Goal: Information Seeking & Learning: Learn about a topic

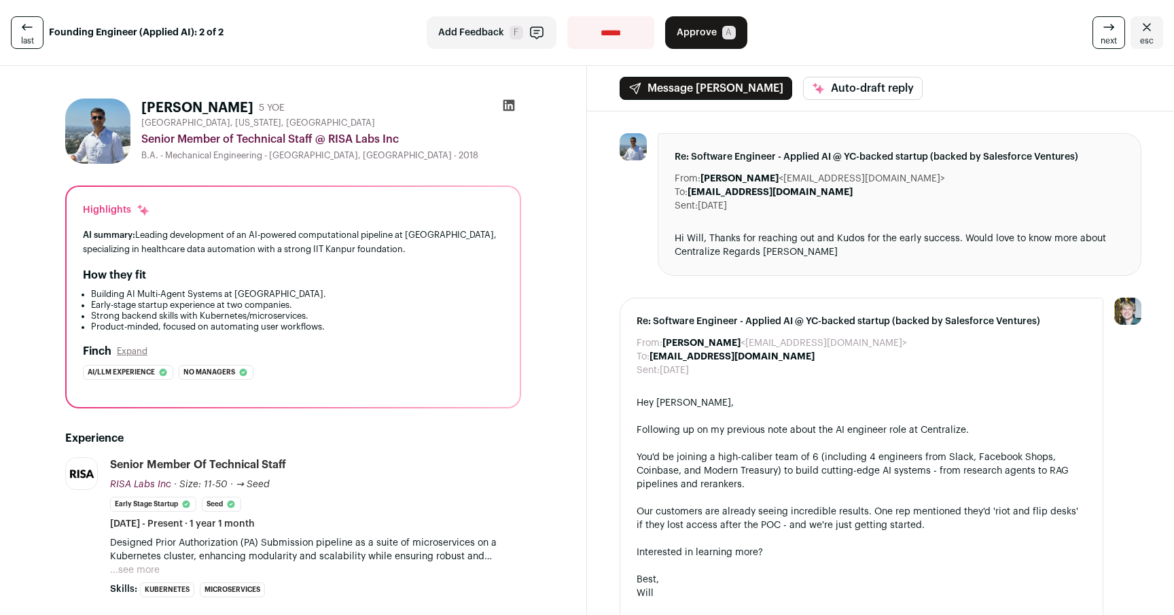
click at [35, 31] on link "last" at bounding box center [27, 32] width 33 height 33
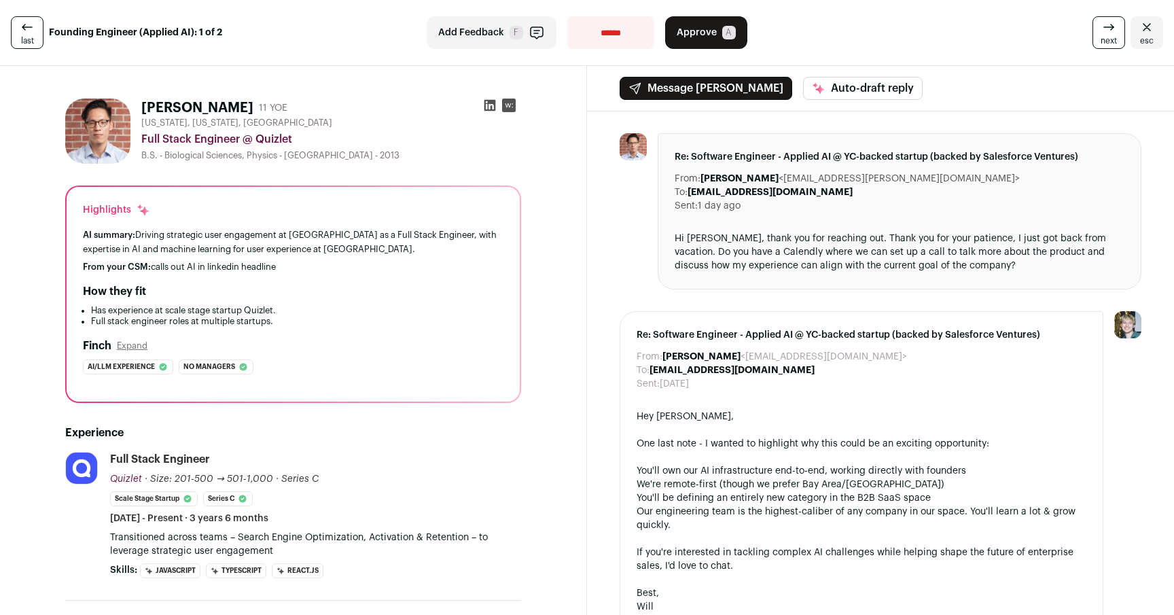
click at [413, 242] on div "AI summary: Driving strategic user engagement at Quizlet as a Full Stack Engine…" at bounding box center [293, 242] width 421 height 29
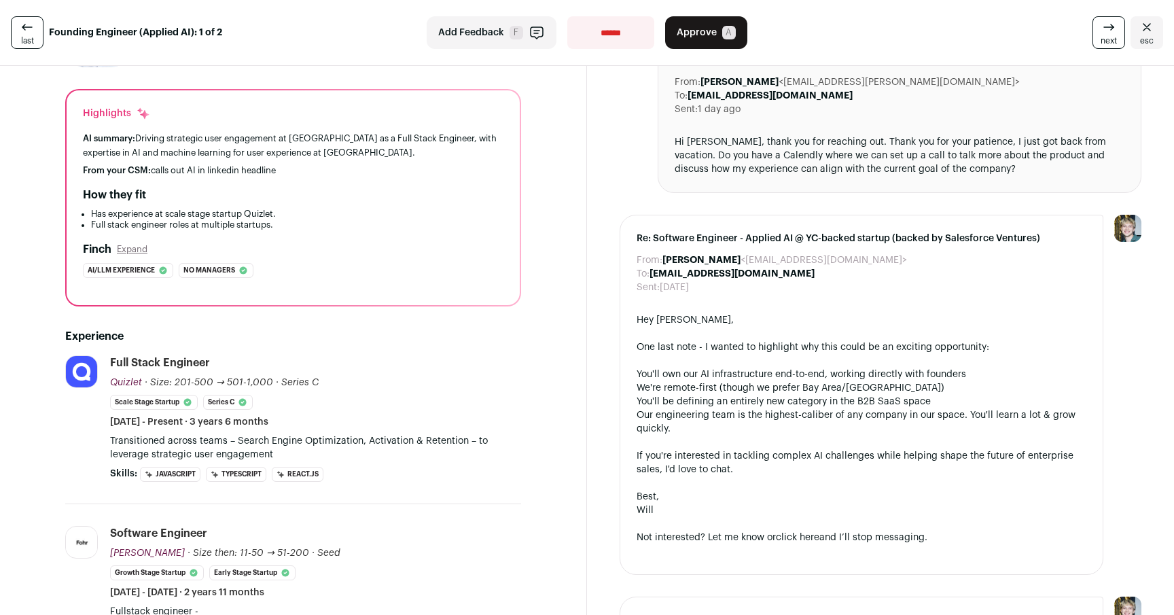
scroll to position [105, 0]
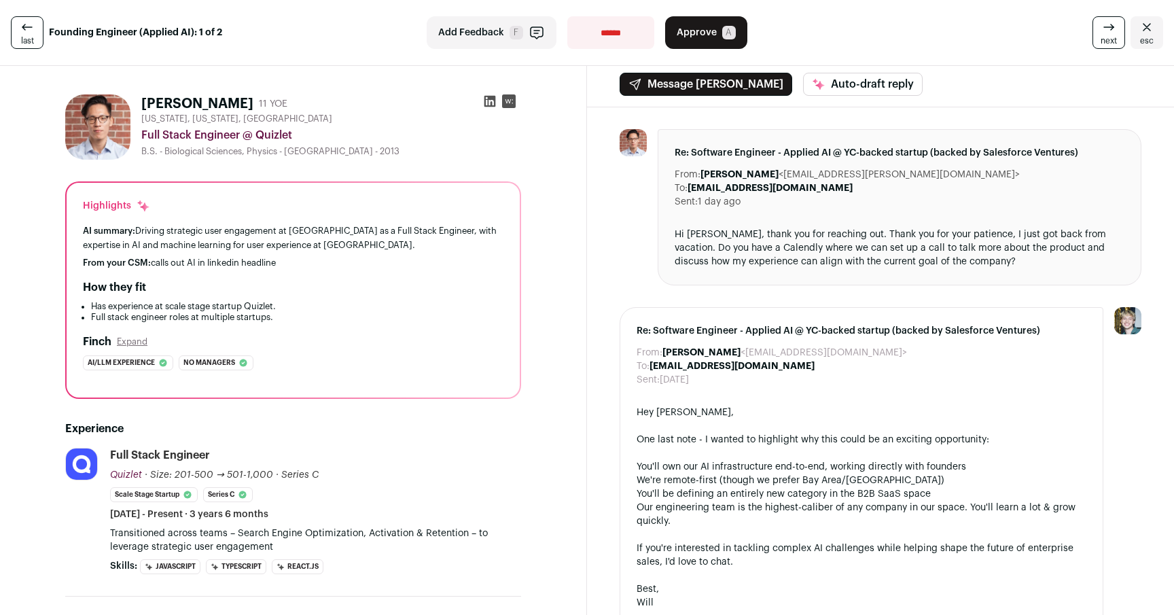
scroll to position [0, 0]
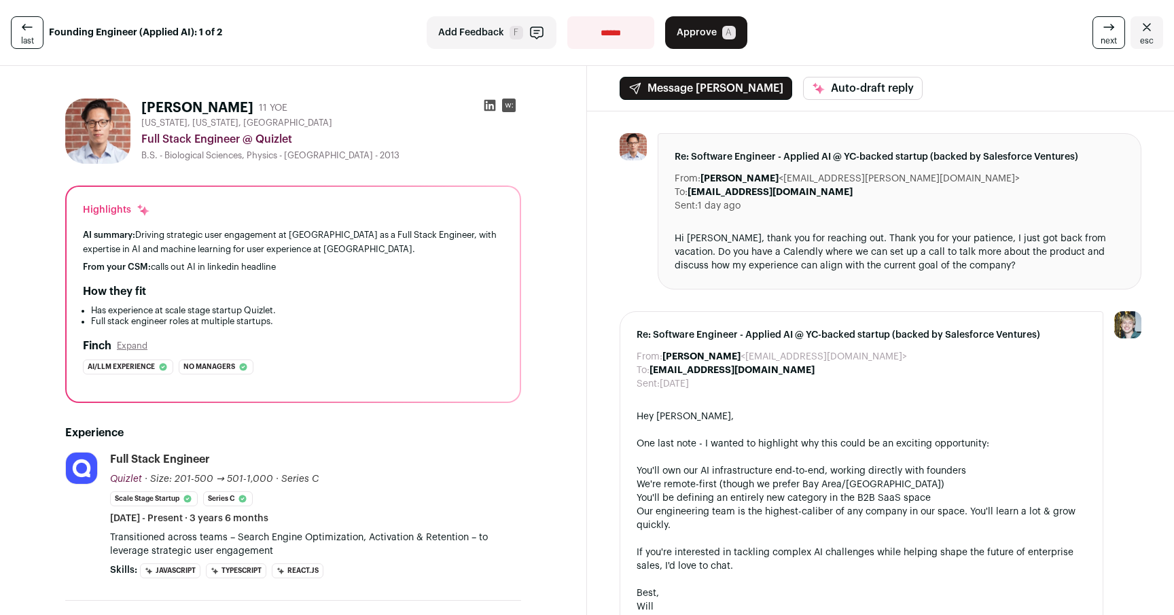
click at [487, 107] on icon at bounding box center [490, 106] width 14 height 14
click at [465, 306] on li "Has experience at scale stage startup Quizlet." at bounding box center [297, 310] width 412 height 11
click at [387, 268] on div "From your CSM: calls out AI in linkedin headline" at bounding box center [293, 267] width 421 height 11
click at [438, 322] on li "Full stack engineer roles at multiple startups." at bounding box center [297, 321] width 412 height 11
click at [929, 33] on icon at bounding box center [1109, 27] width 16 height 16
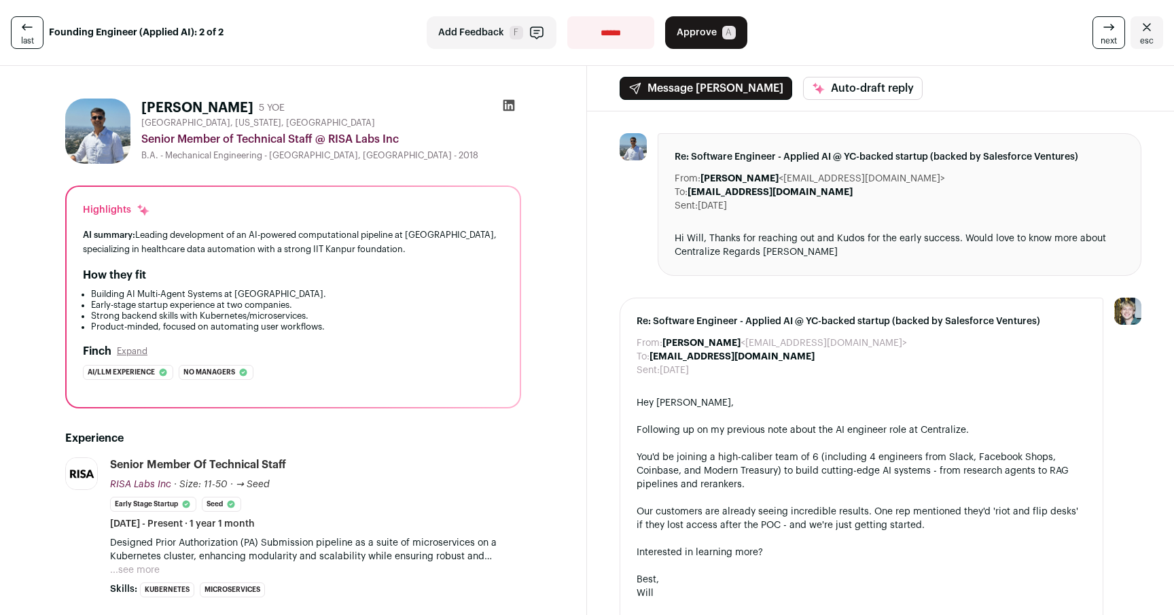
click at [929, 174] on div "From: Akhil Amod <akhilamod96@gmail.com>" at bounding box center [900, 179] width 450 height 14
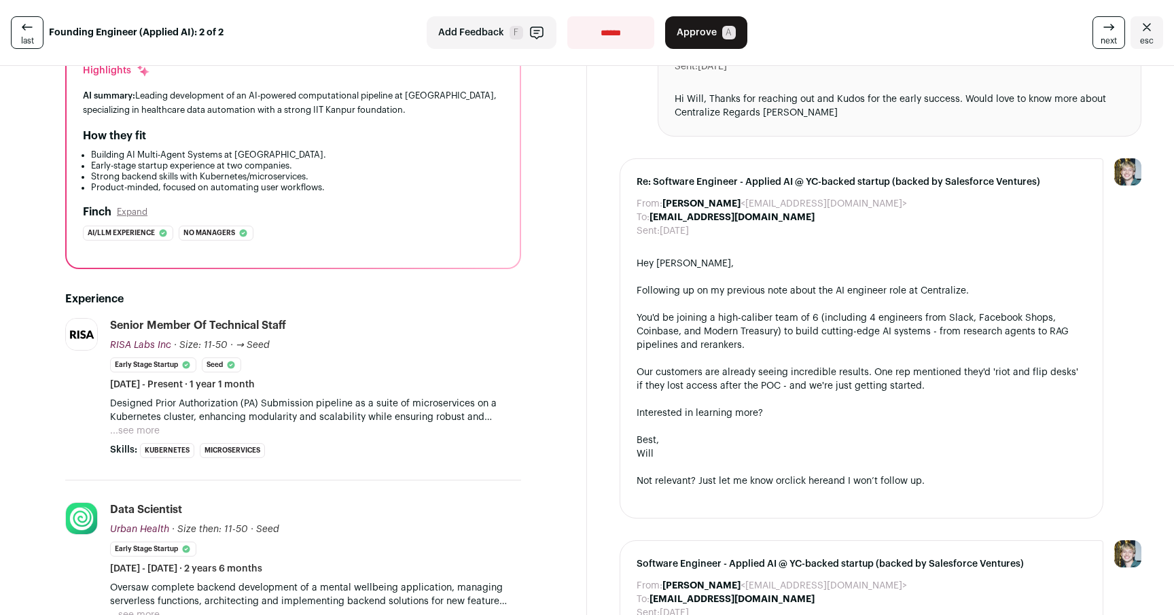
scroll to position [142, 0]
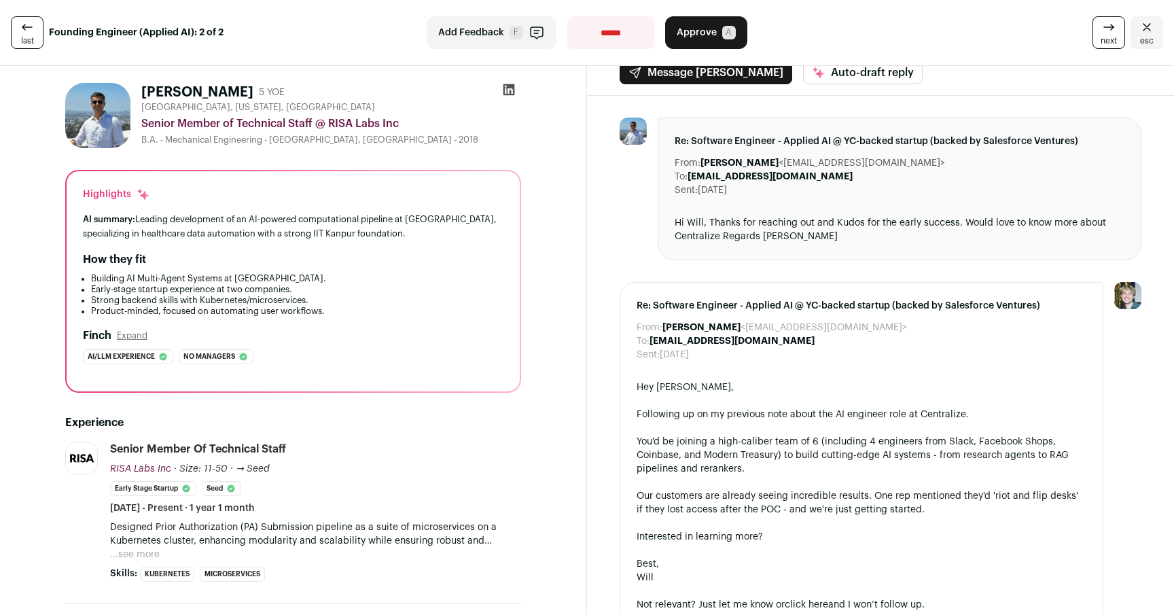
scroll to position [0, 0]
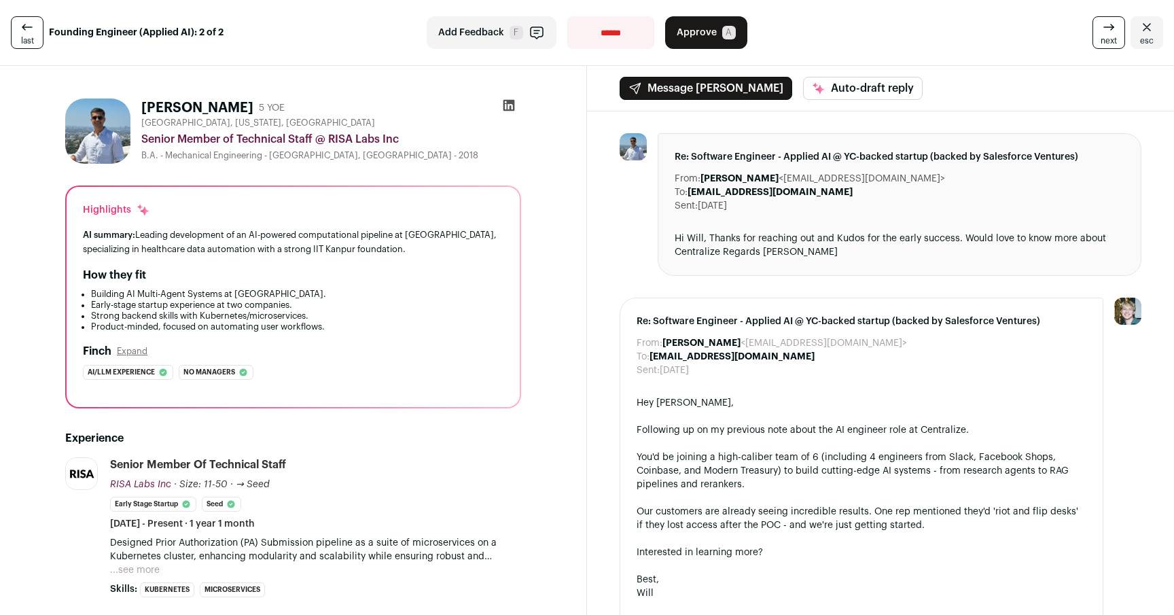
click at [770, 266] on div "Re: Software Engineer - Applied AI @ YC-backed startup (backed by Salesforce Ve…" at bounding box center [900, 204] width 484 height 143
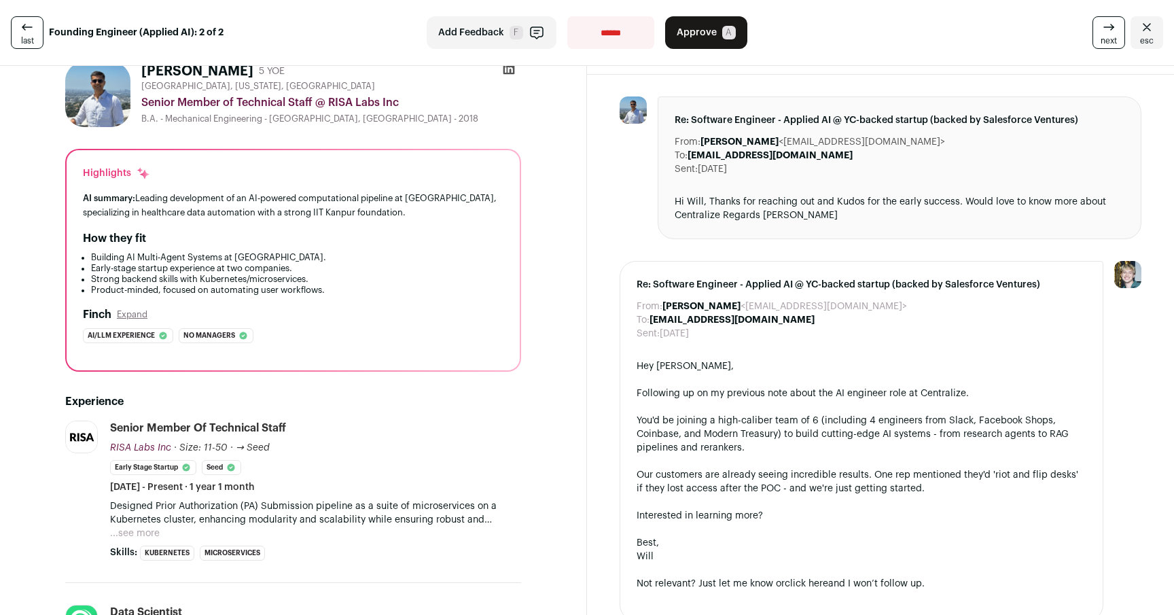
scroll to position [77, 0]
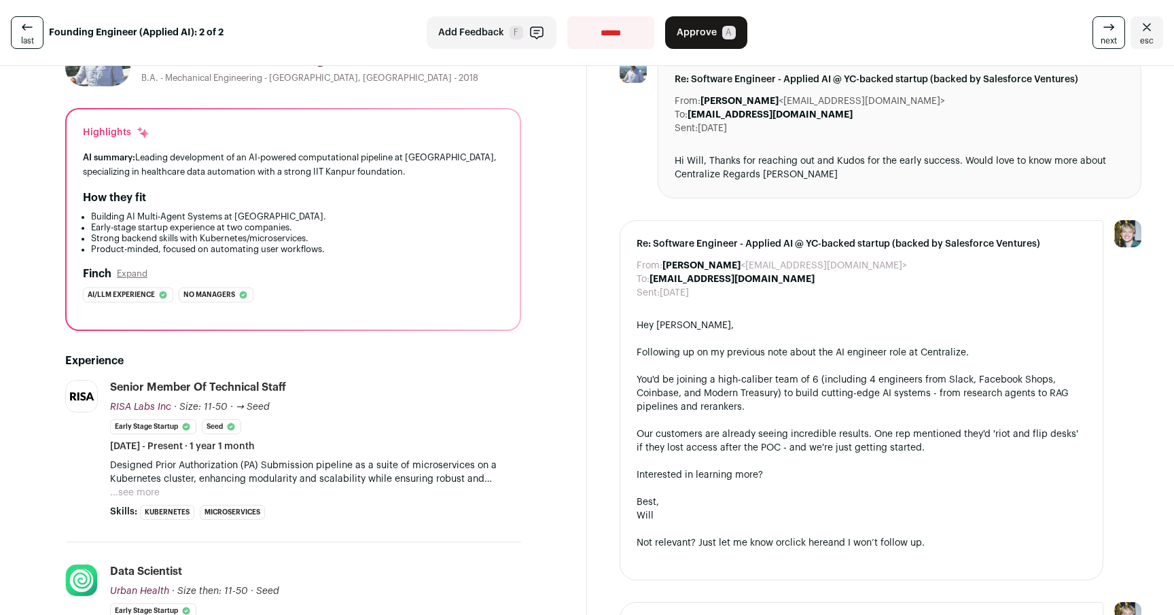
click at [747, 274] on b "[EMAIL_ADDRESS][DOMAIN_NAME]" at bounding box center [732, 279] width 165 height 10
click at [20, 32] on icon at bounding box center [27, 27] width 16 height 16
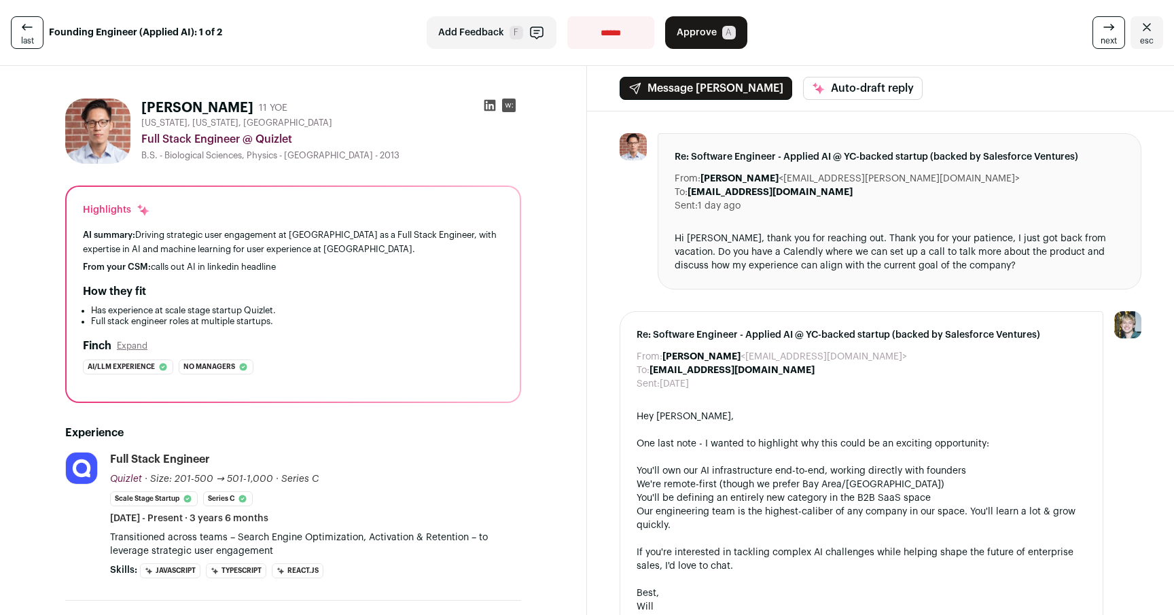
click at [929, 39] on span "esc" at bounding box center [1147, 40] width 14 height 11
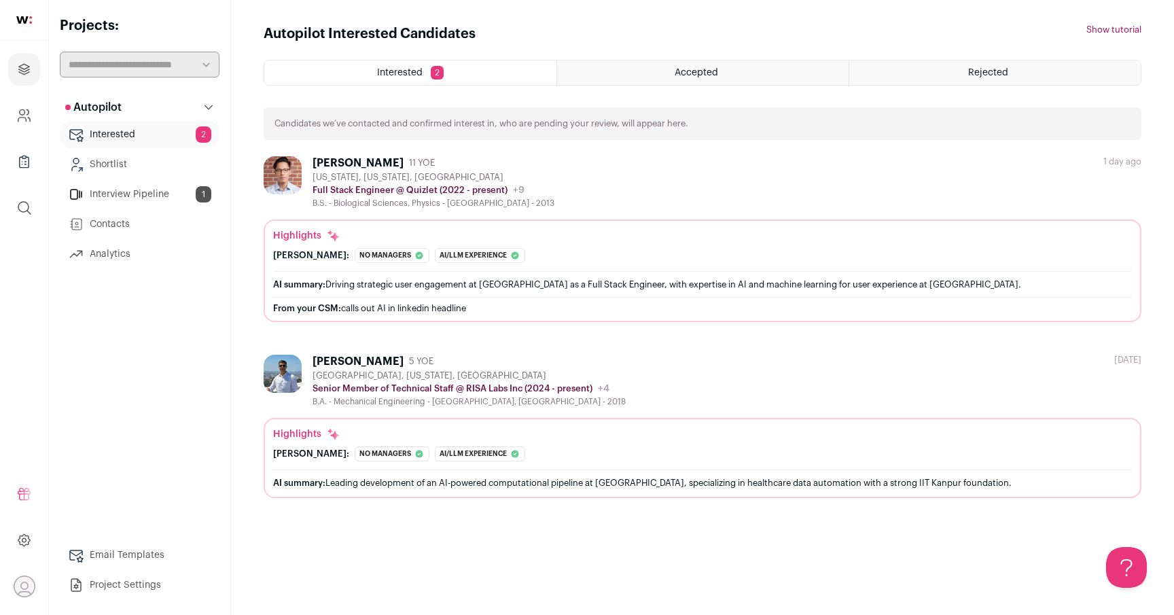
click at [131, 191] on link "Interview Pipeline 1" at bounding box center [140, 194] width 160 height 27
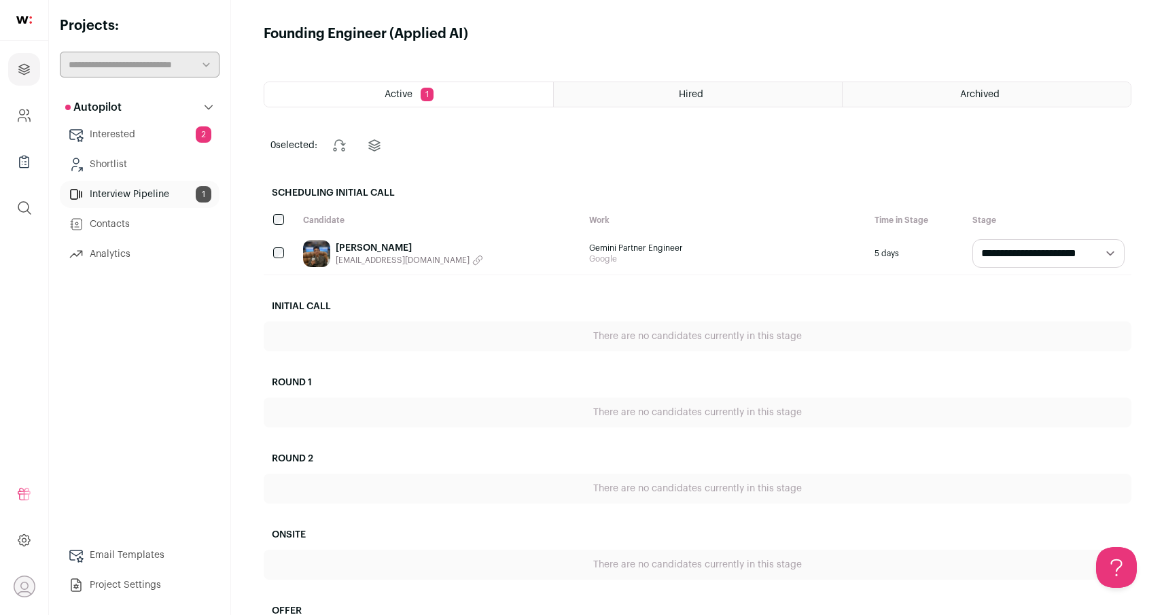
click at [549, 257] on div "[PERSON_NAME] [EMAIL_ADDRESS][DOMAIN_NAME]" at bounding box center [439, 253] width 286 height 42
click at [397, 255] on span "[EMAIL_ADDRESS][DOMAIN_NAME]" at bounding box center [403, 260] width 134 height 11
click at [357, 246] on link "[PERSON_NAME]" at bounding box center [374, 248] width 76 height 14
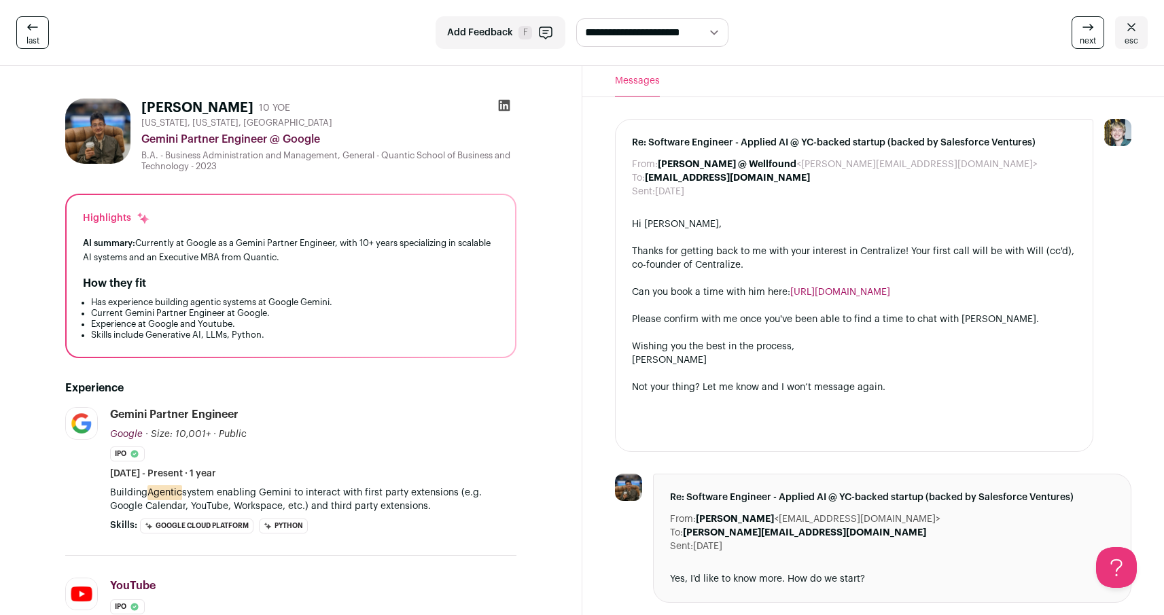
click at [501, 104] on icon at bounding box center [504, 106] width 14 height 14
click at [1121, 27] on link "esc" at bounding box center [1131, 32] width 33 height 33
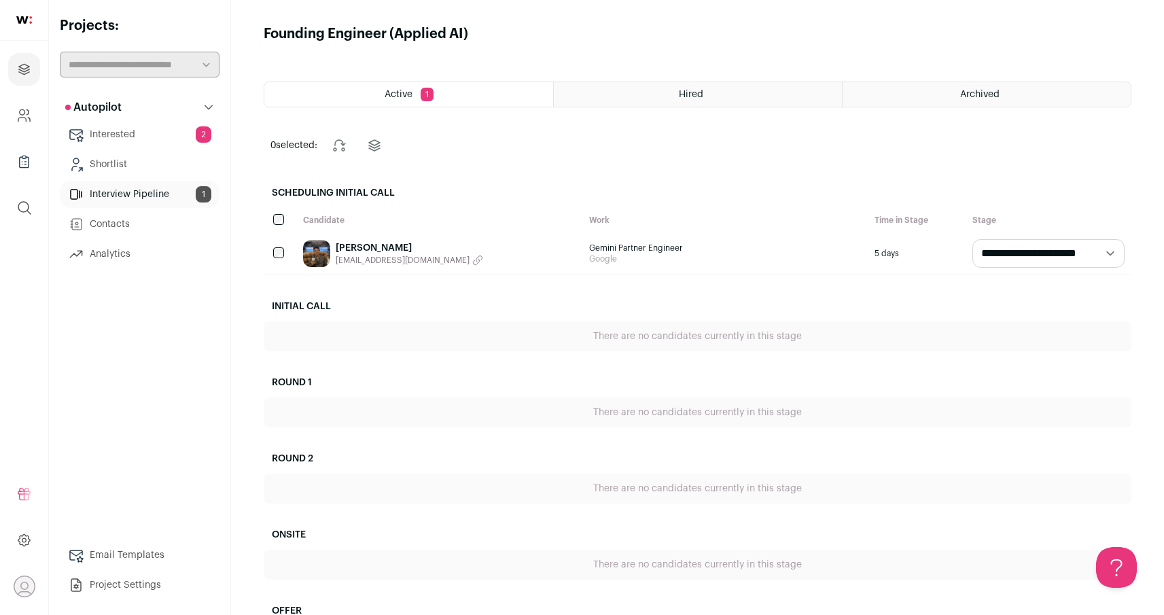
click at [177, 141] on link "Interested 2" at bounding box center [140, 134] width 160 height 27
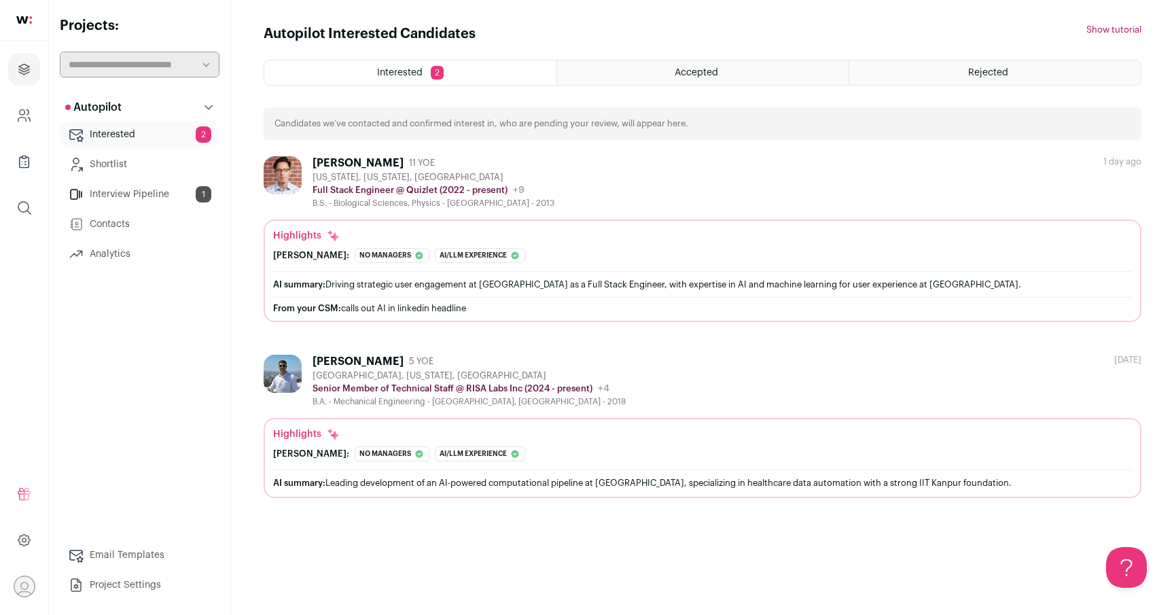
click at [874, 176] on div "[PERSON_NAME] 11 YOE [US_STATE], [US_STATE], [GEOGRAPHIC_DATA] Full Stack Engin…" at bounding box center [703, 182] width 878 height 52
click at [428, 372] on div "[GEOGRAPHIC_DATA], [US_STATE], [GEOGRAPHIC_DATA]" at bounding box center [469, 375] width 313 height 11
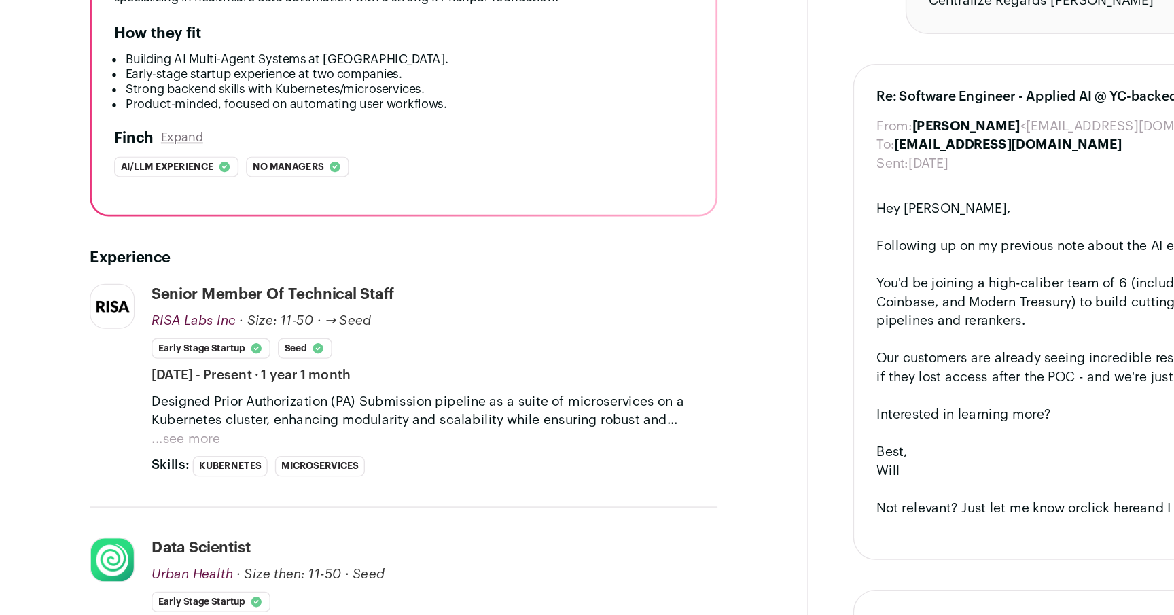
scroll to position [183, 0]
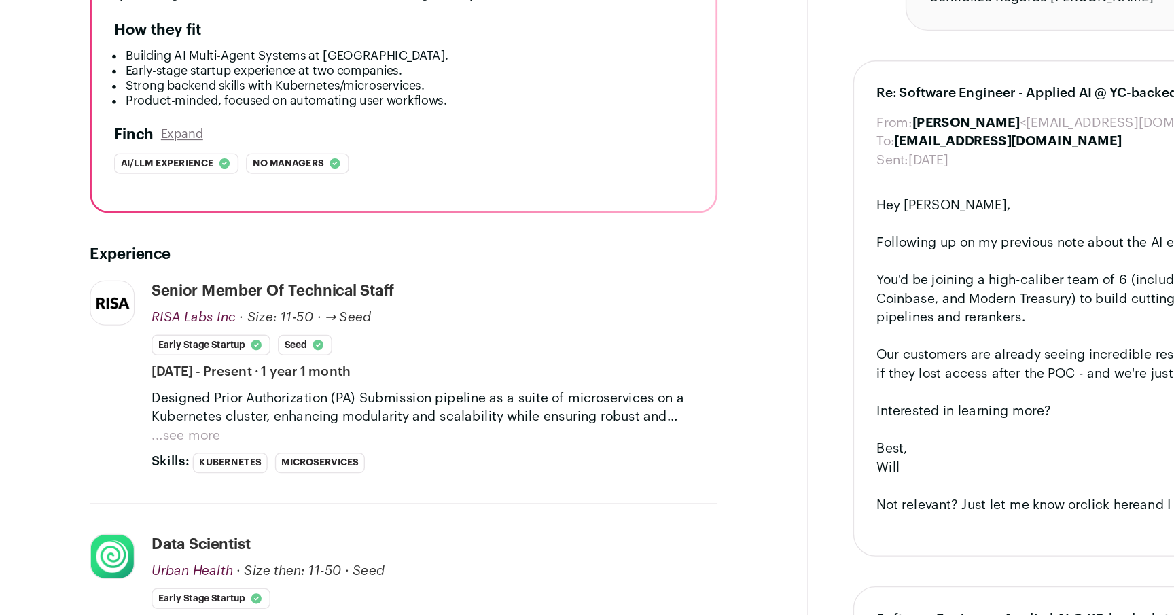
click at [300, 362] on p "Designed Prior Authorization (PA) Submission pipeline as a suite of microservic…" at bounding box center [315, 366] width 411 height 27
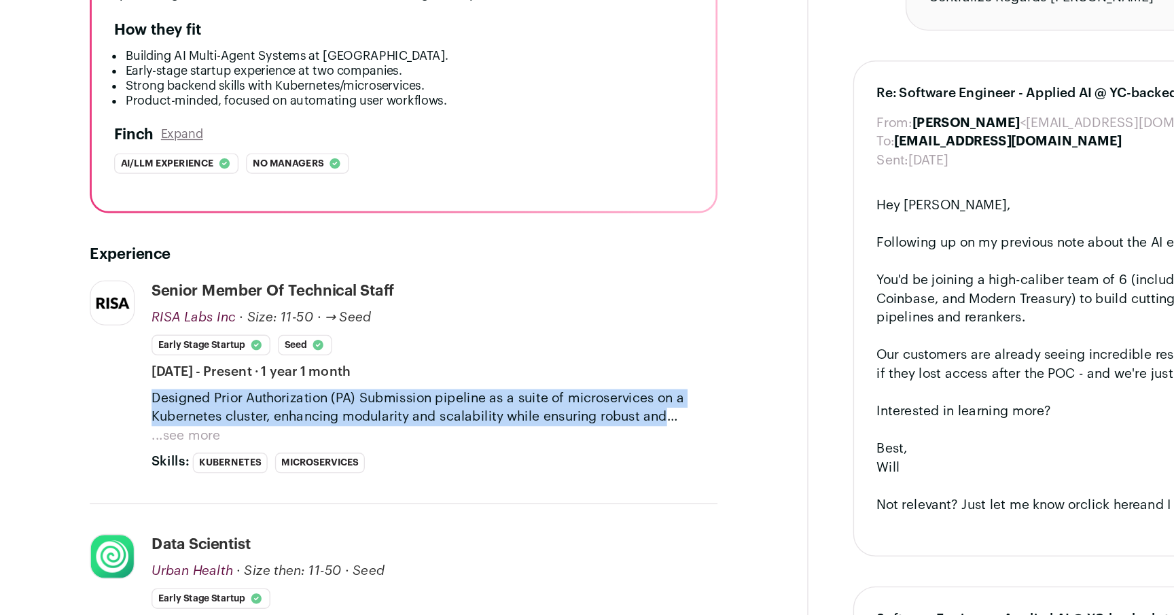
click at [300, 362] on p "Designed Prior Authorization (PA) Submission pipeline as a suite of microservic…" at bounding box center [315, 366] width 411 height 27
click at [237, 363] on p "Designed Prior Authorization (PA) Submission pipeline as a suite of microservic…" at bounding box center [315, 366] width 411 height 27
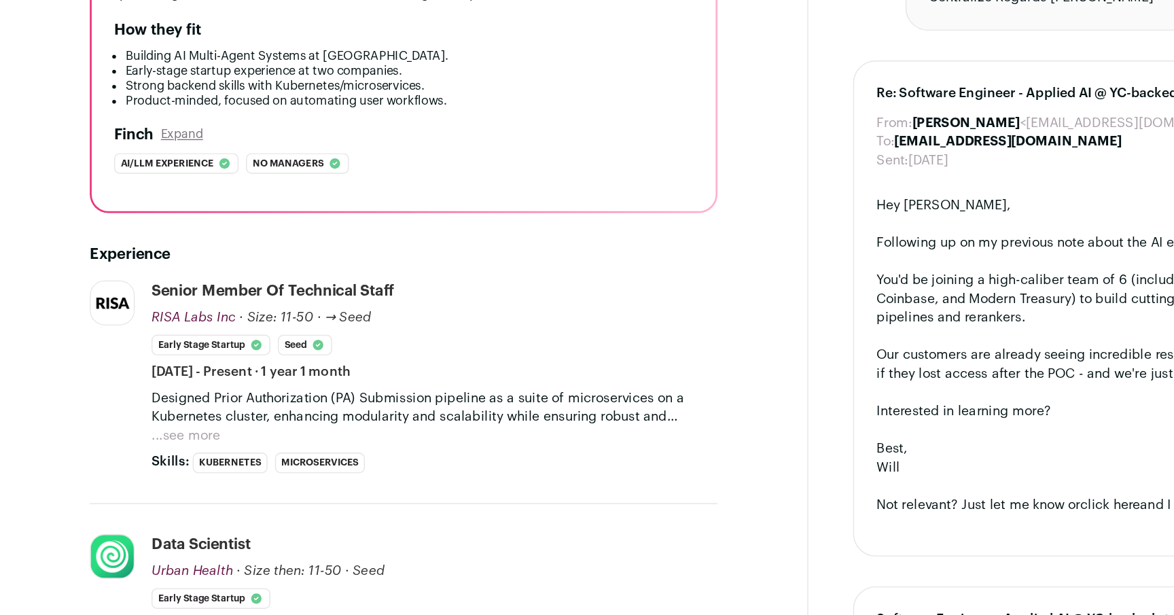
click at [149, 381] on button "...see more" at bounding box center [135, 387] width 50 height 14
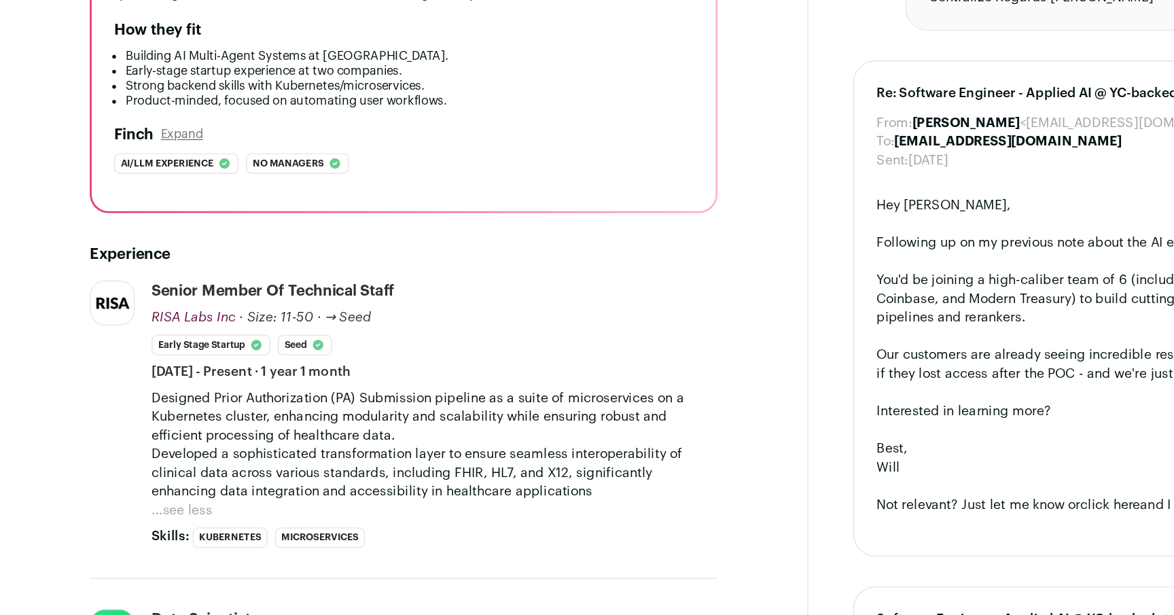
click at [372, 378] on p "Designed Prior Authorization (PA) Submission pipeline as a suite of microservic…" at bounding box center [315, 373] width 411 height 41
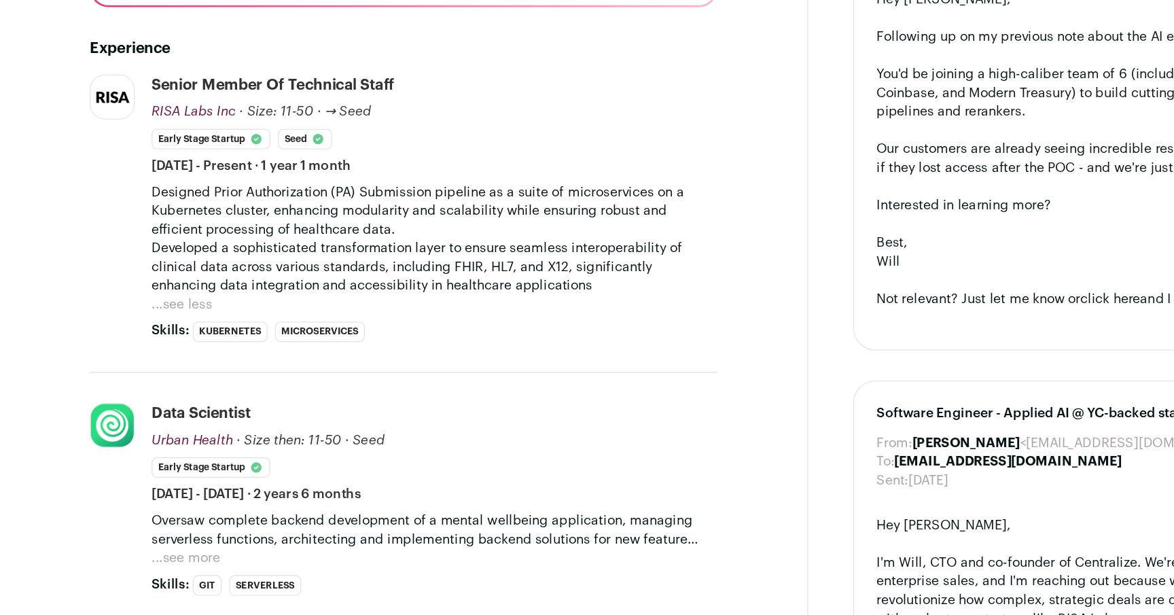
scroll to position [335, 0]
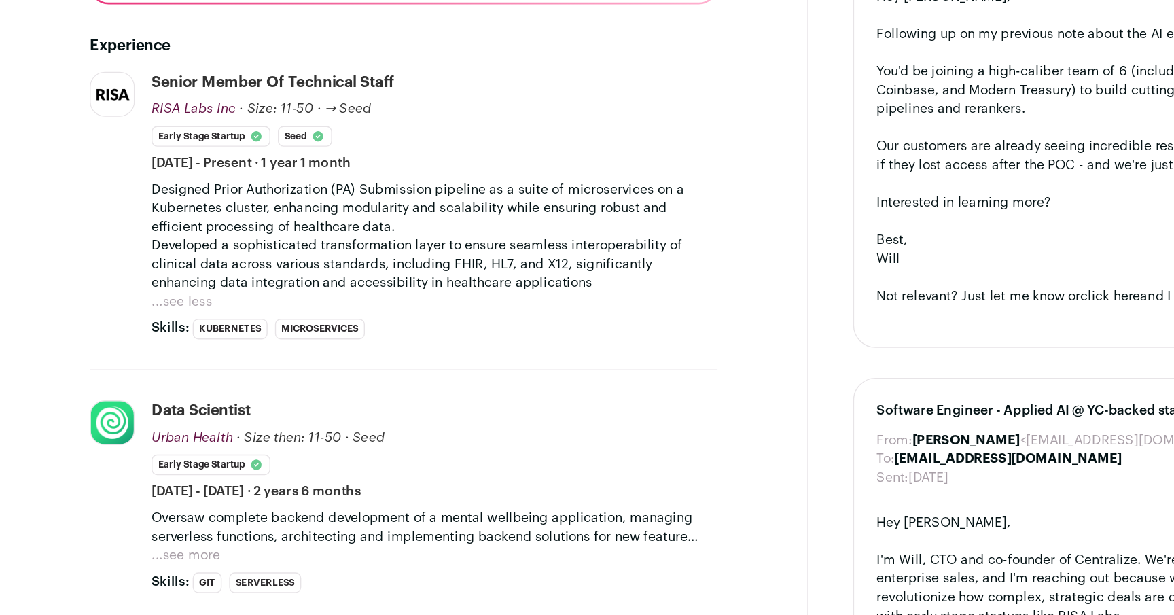
click at [143, 464] on p "Oversaw complete backend development of a mental wellbeing application, managin…" at bounding box center [315, 453] width 411 height 27
click at [143, 468] on button "...see more" at bounding box center [135, 474] width 50 height 14
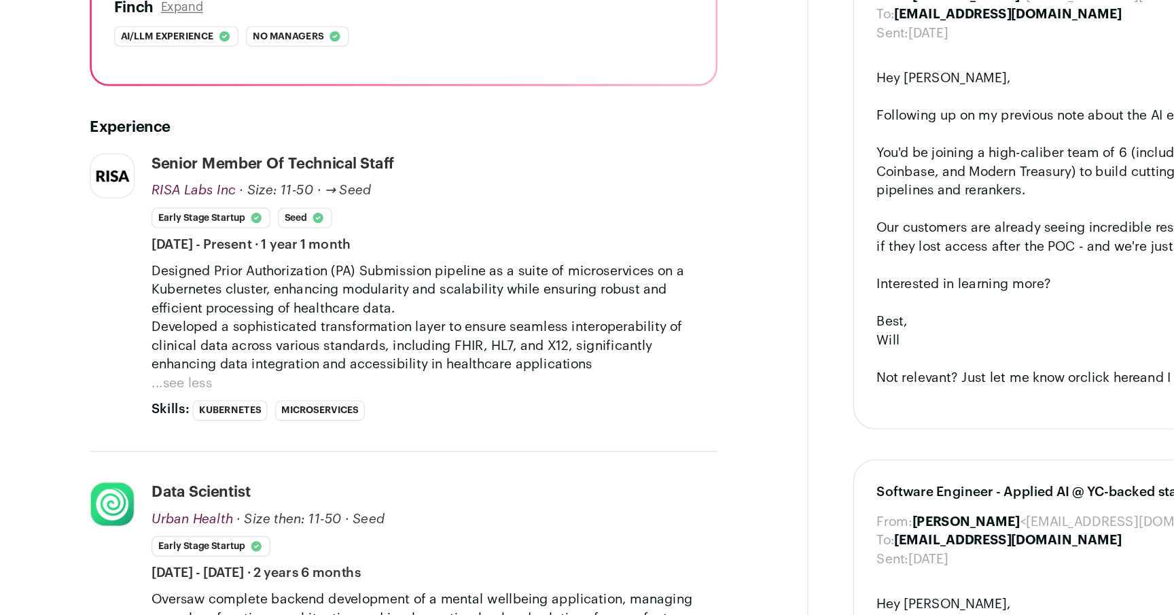
scroll to position [274, 0]
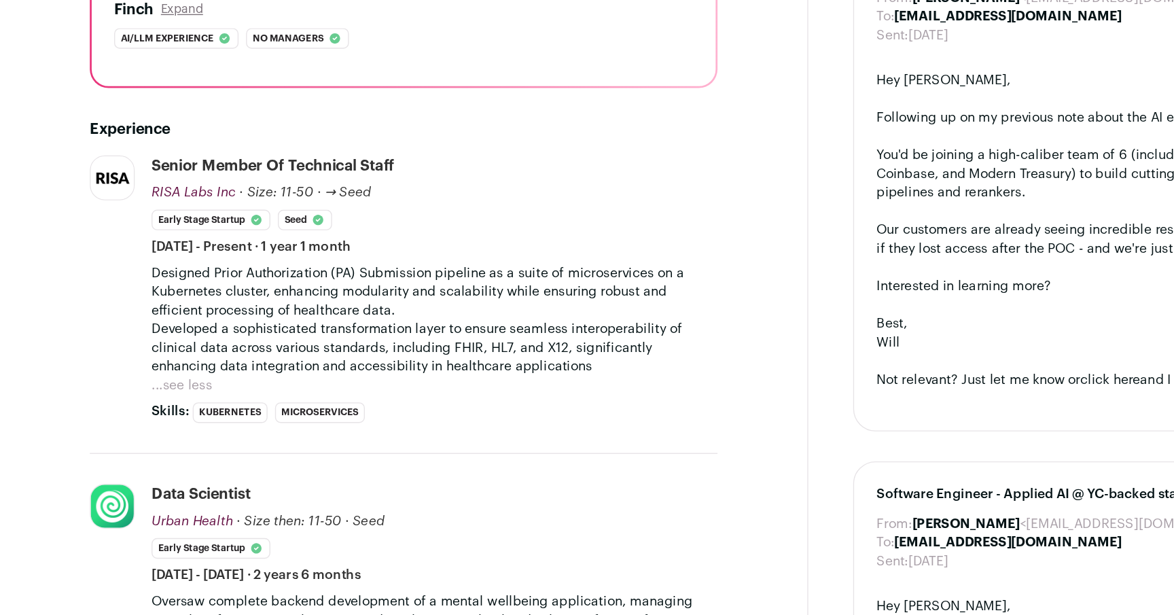
click at [397, 336] on p "Developed a sophisticated transformation layer to ensure seamless interoperabil…" at bounding box center [315, 322] width 411 height 41
click at [347, 317] on p "Developed a sophisticated transformation layer to ensure seamless interoperabil…" at bounding box center [315, 322] width 411 height 41
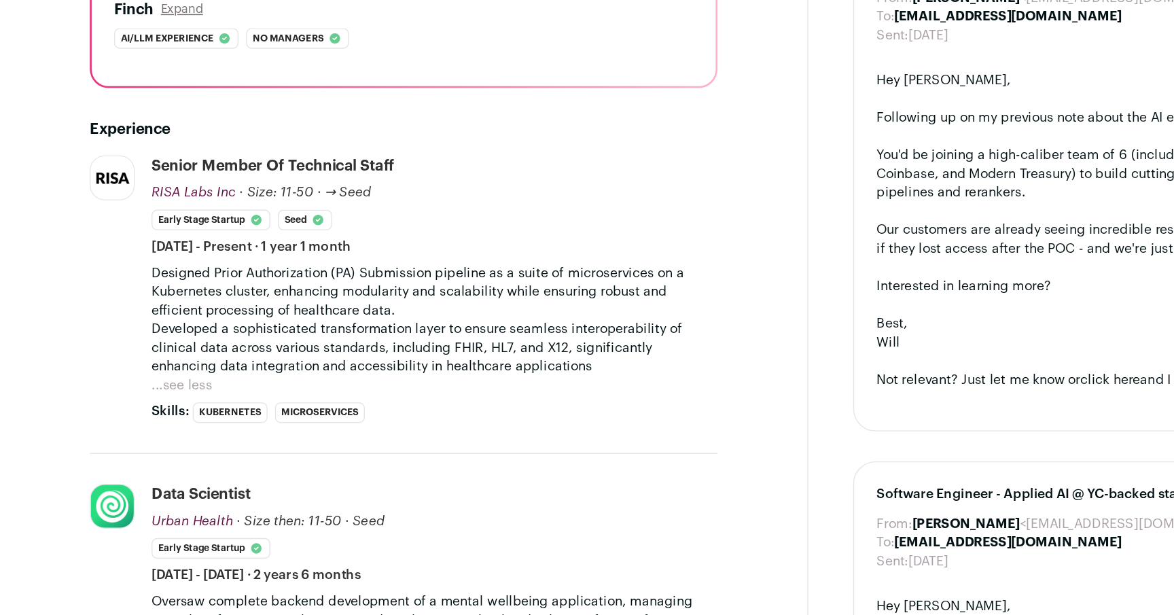
click at [327, 318] on p "Developed a sophisticated transformation layer to ensure seamless interoperabil…" at bounding box center [315, 322] width 411 height 41
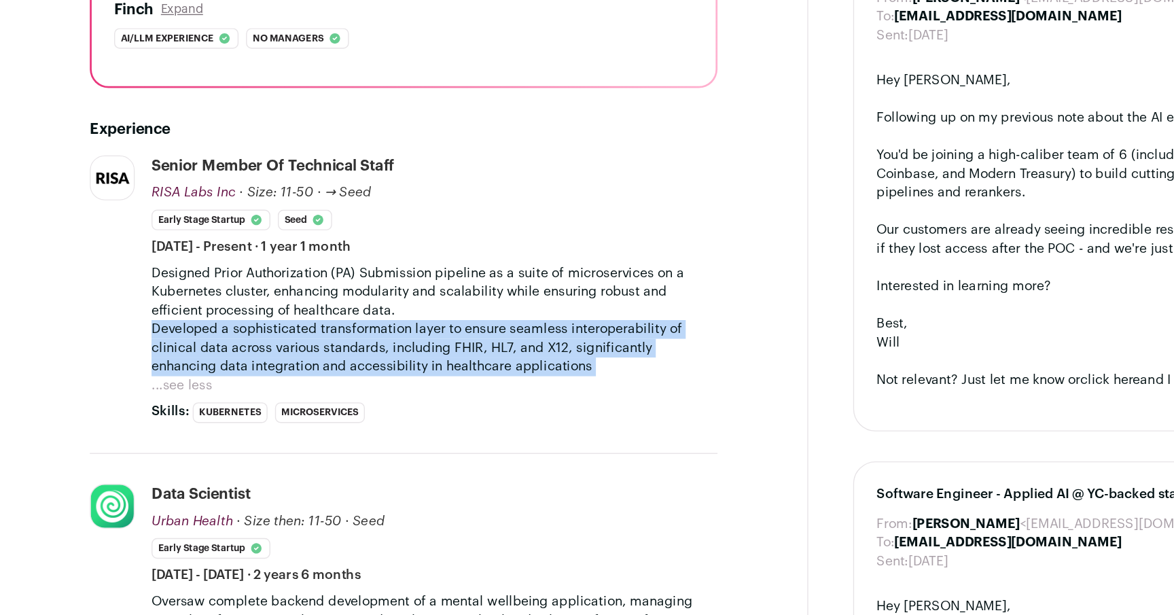
click at [327, 318] on p "Developed a sophisticated transformation layer to ensure seamless interoperabil…" at bounding box center [315, 322] width 411 height 41
click at [394, 334] on p "Developed a sophisticated transformation layer to ensure seamless interoperabil…" at bounding box center [315, 322] width 411 height 41
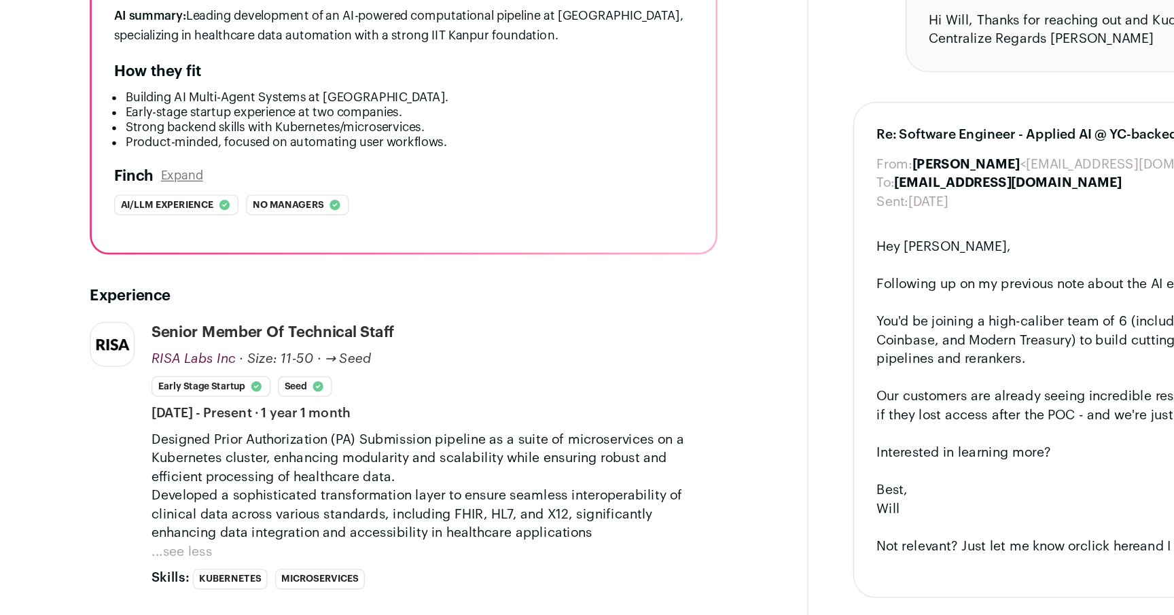
scroll to position [131, 0]
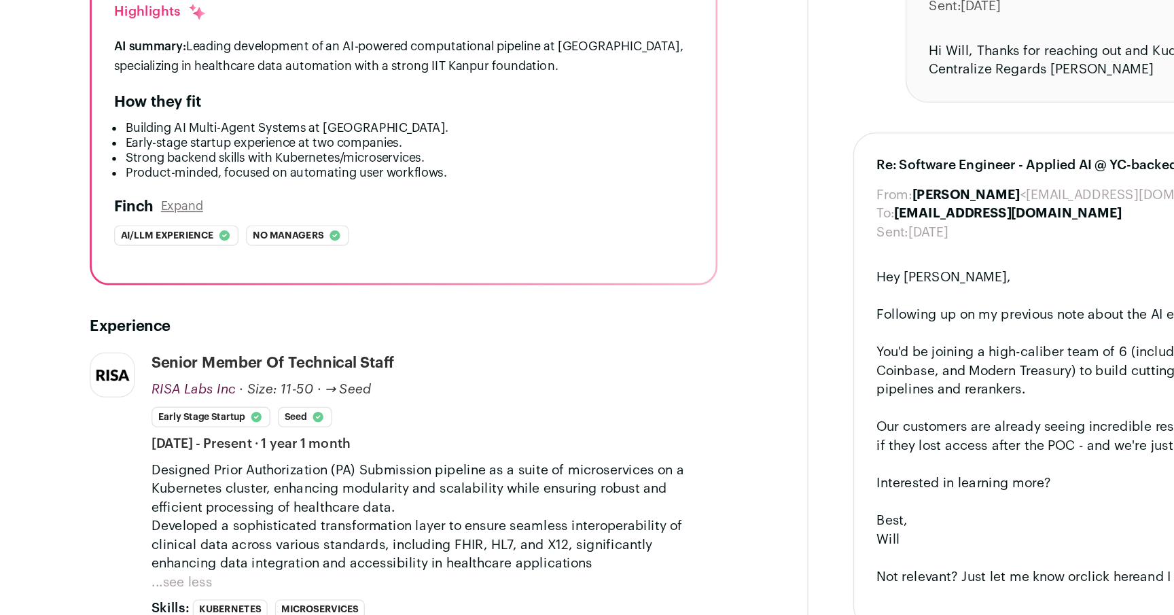
click at [300, 408] on p "Designed Prior Authorization (PA) Submission pipeline as a suite of microservic…" at bounding box center [315, 425] width 411 height 41
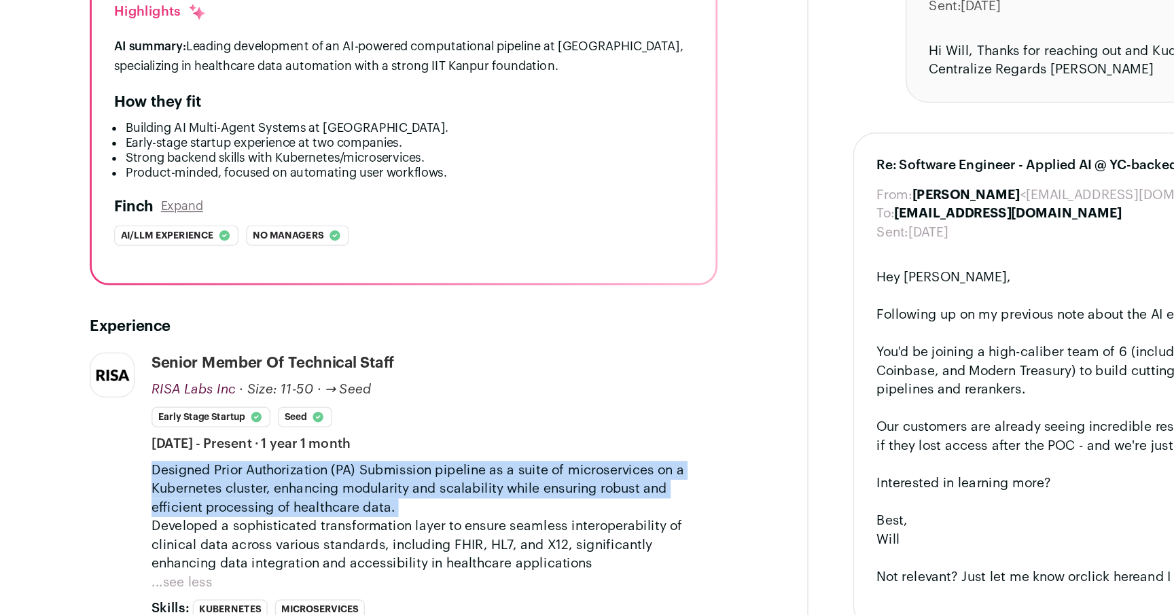
click at [300, 408] on p "Designed Prior Authorization (PA) Submission pipeline as a suite of microservic…" at bounding box center [315, 425] width 411 height 41
click at [289, 414] on p "Designed Prior Authorization (PA) Submission pipeline as a suite of microservic…" at bounding box center [315, 425] width 411 height 41
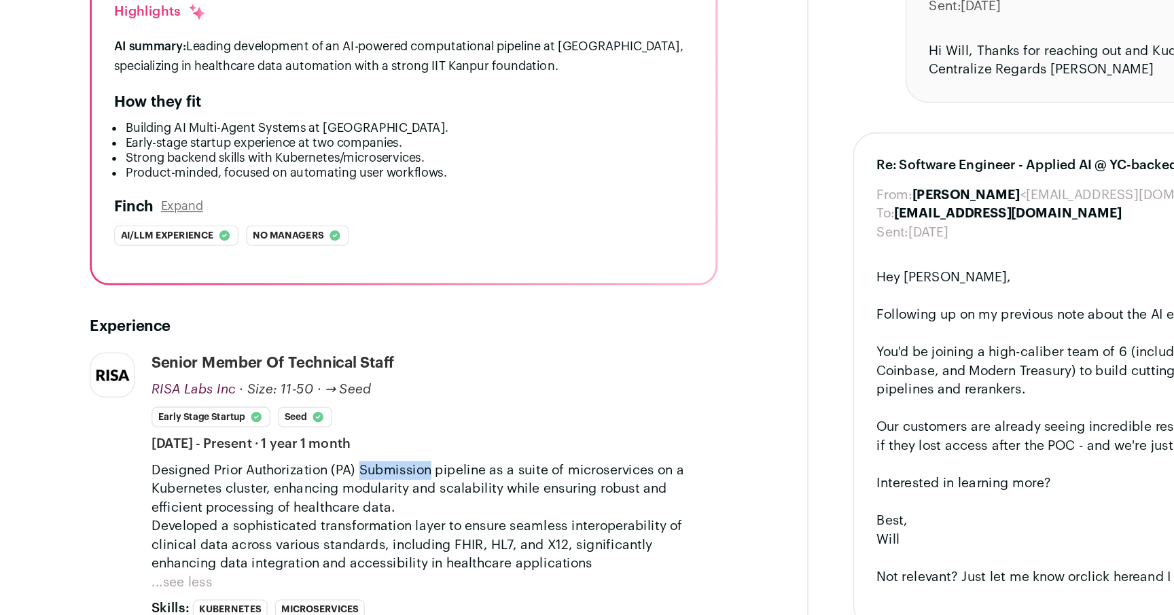
click at [289, 414] on p "Designed Prior Authorization (PA) Submission pipeline as a suite of microservic…" at bounding box center [315, 425] width 411 height 41
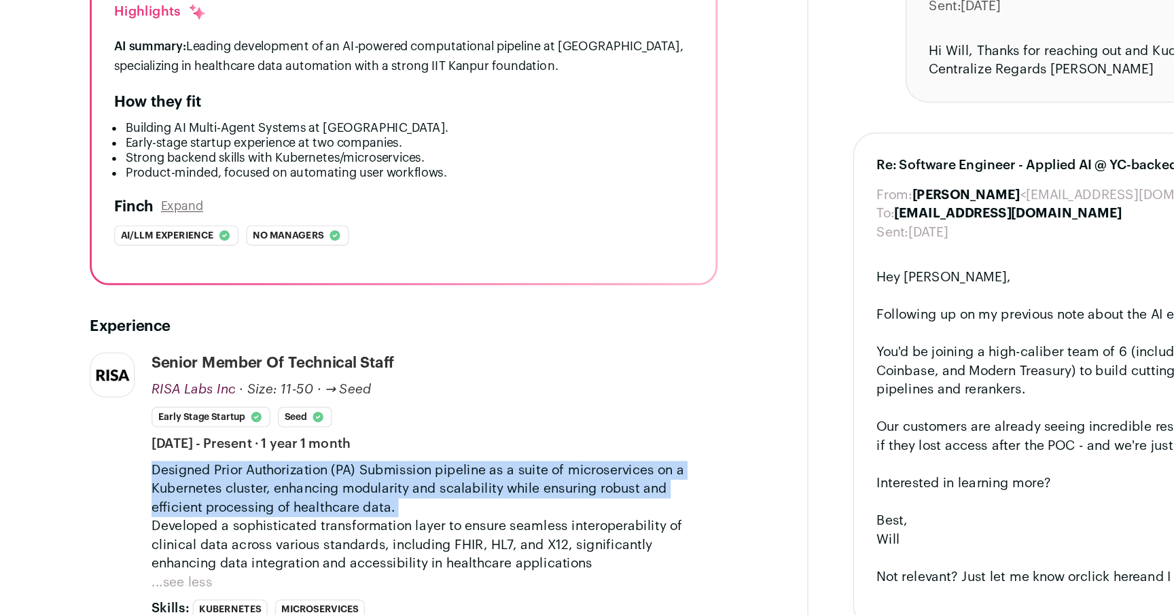
click at [289, 414] on p "Designed Prior Authorization (PA) Submission pipeline as a suite of microservic…" at bounding box center [315, 425] width 411 height 41
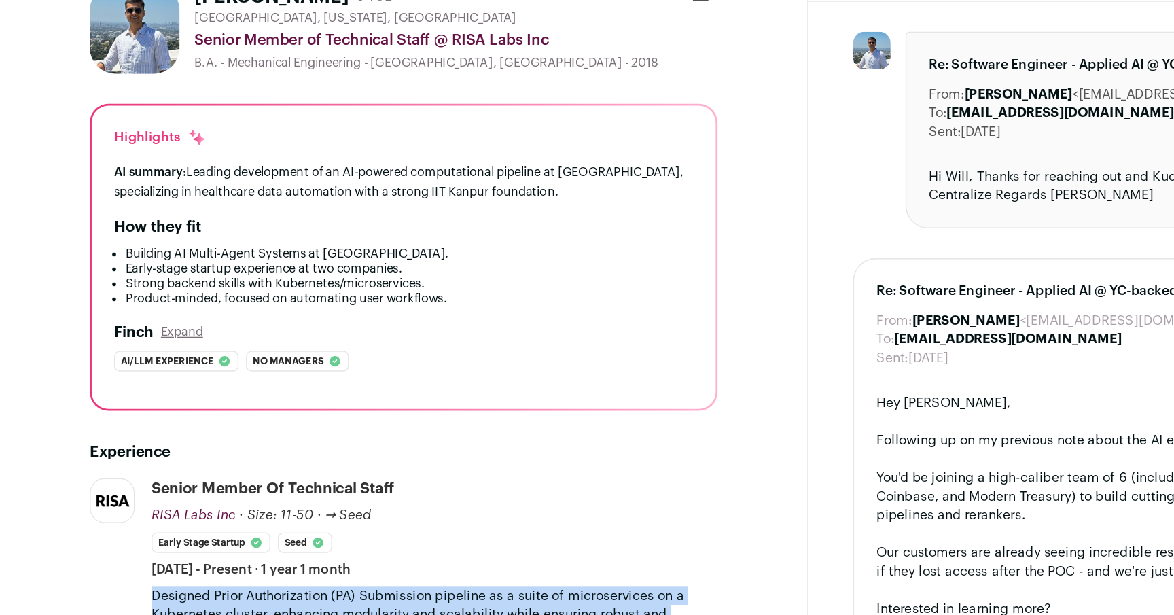
scroll to position [0, 0]
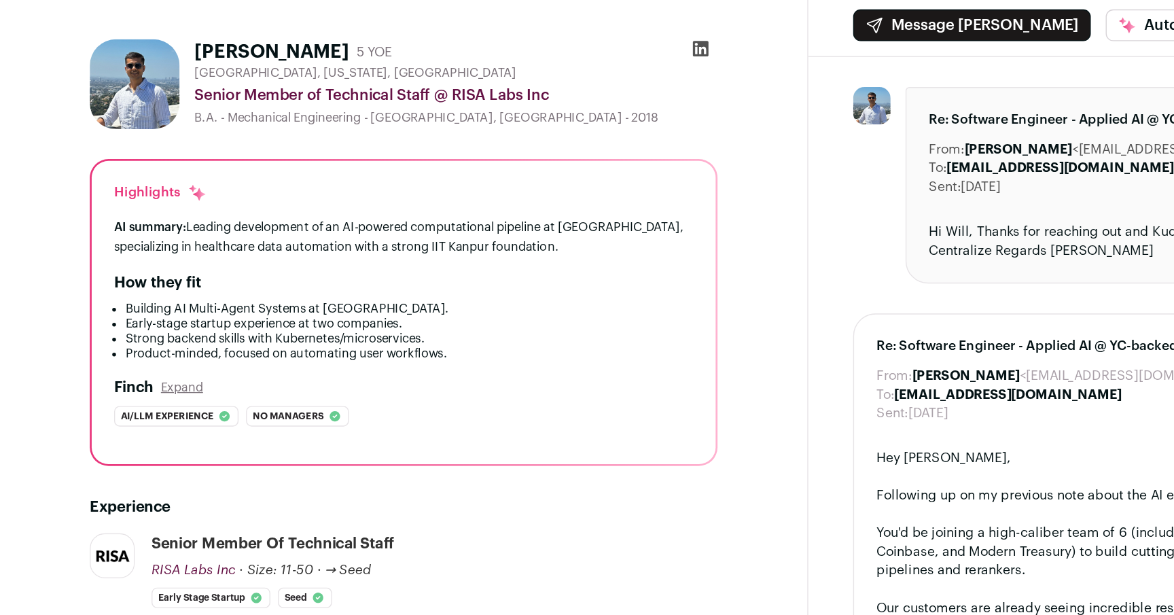
click at [505, 103] on icon at bounding box center [509, 106] width 12 height 12
click at [354, 315] on li "Strong backend skills with Kubernetes/microservices." at bounding box center [297, 315] width 412 height 11
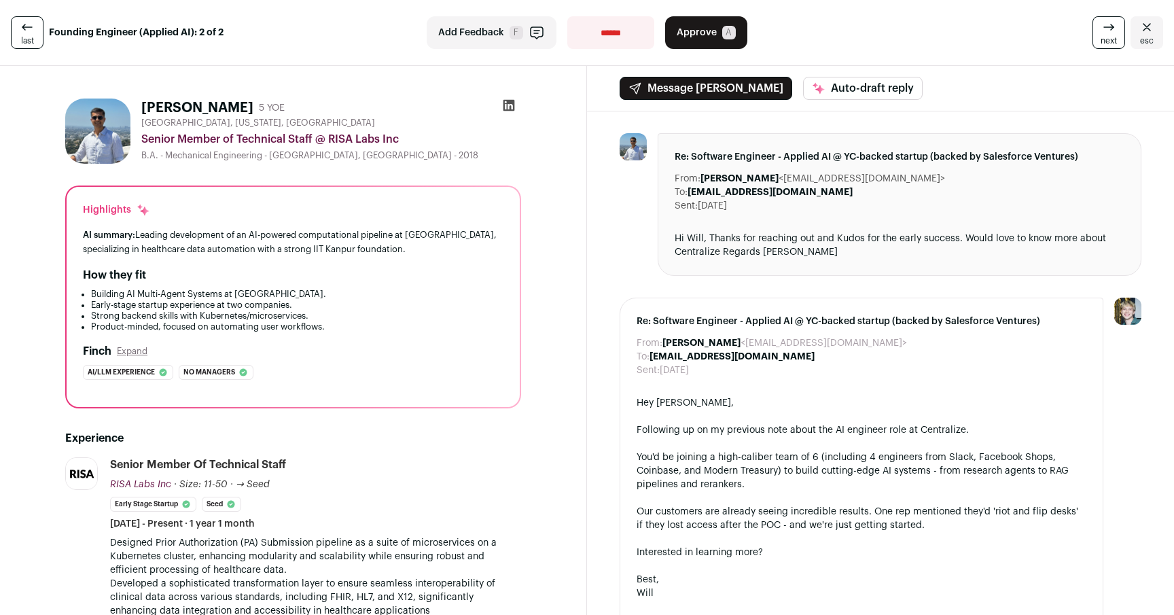
click at [439, 278] on div "How they fit" at bounding box center [293, 275] width 421 height 16
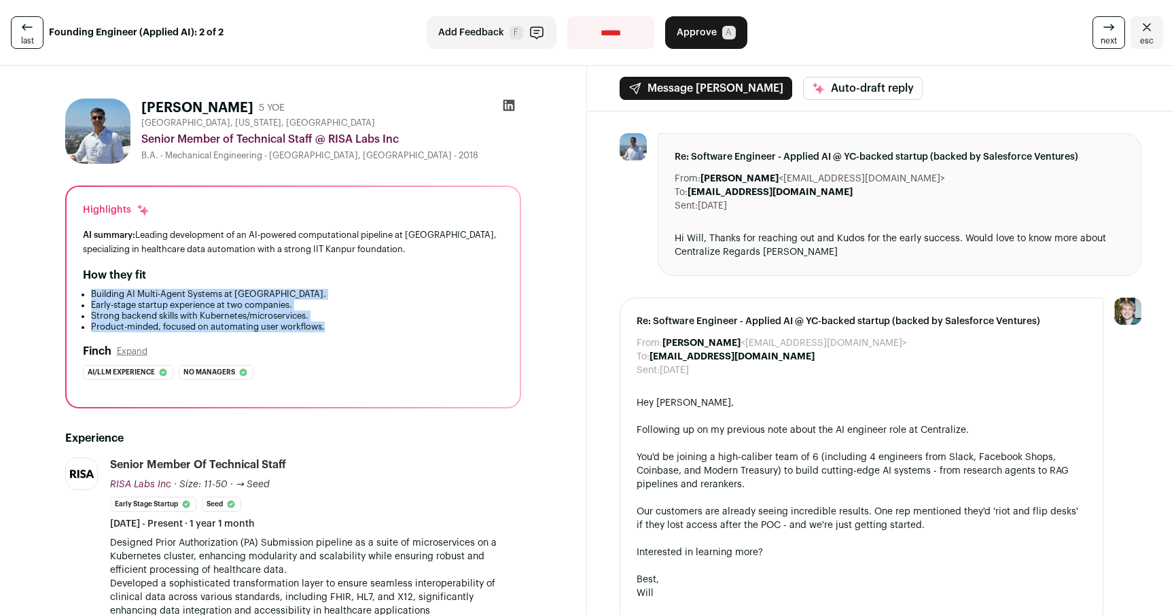
drag, startPoint x: 340, startPoint y: 331, endPoint x: 218, endPoint y: 285, distance: 129.9
click at [218, 285] on div "How they fit Building AI Multi-Agent Systems at [GEOGRAPHIC_DATA]. Early-stage …" at bounding box center [293, 299] width 421 height 65
click at [209, 285] on div "How they fit Building AI Multi-Agent Systems at [GEOGRAPHIC_DATA]. Early-stage …" at bounding box center [293, 299] width 421 height 65
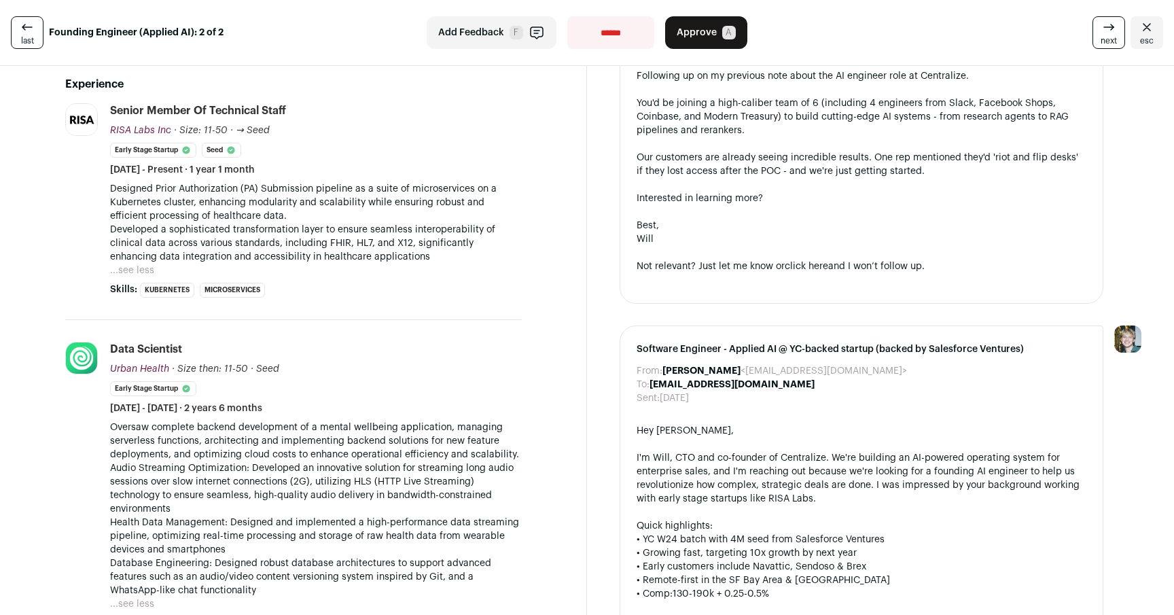
scroll to position [327, 0]
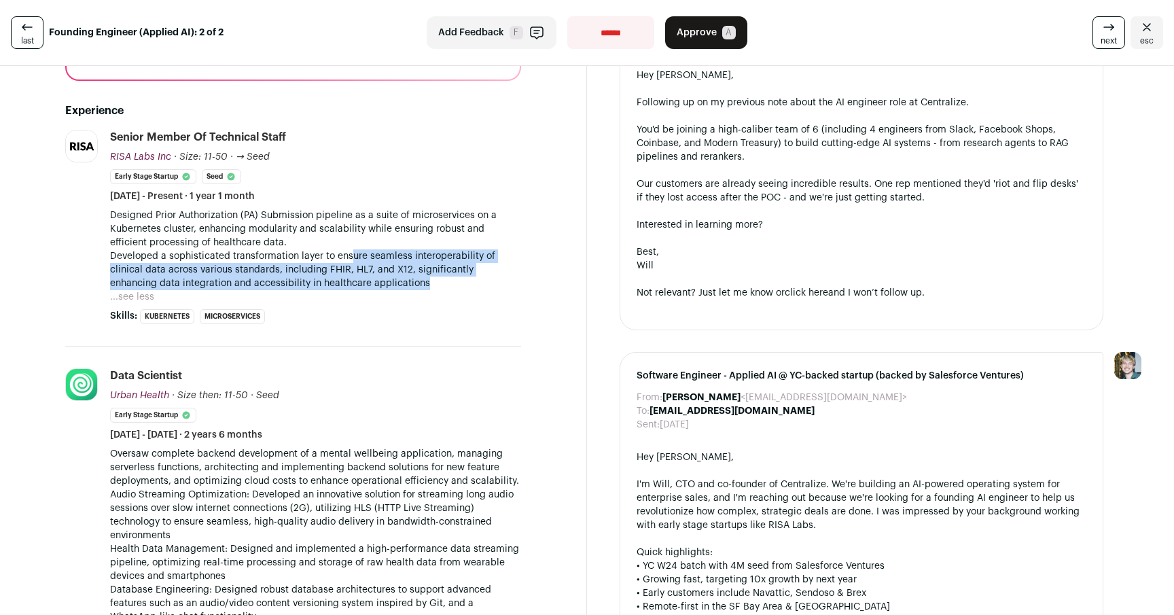
drag, startPoint x: 433, startPoint y: 287, endPoint x: 332, endPoint y: 236, distance: 113.9
click at [348, 260] on p "Developed a sophisticated transformation layer to ensure seamless interoperabil…" at bounding box center [315, 269] width 411 height 41
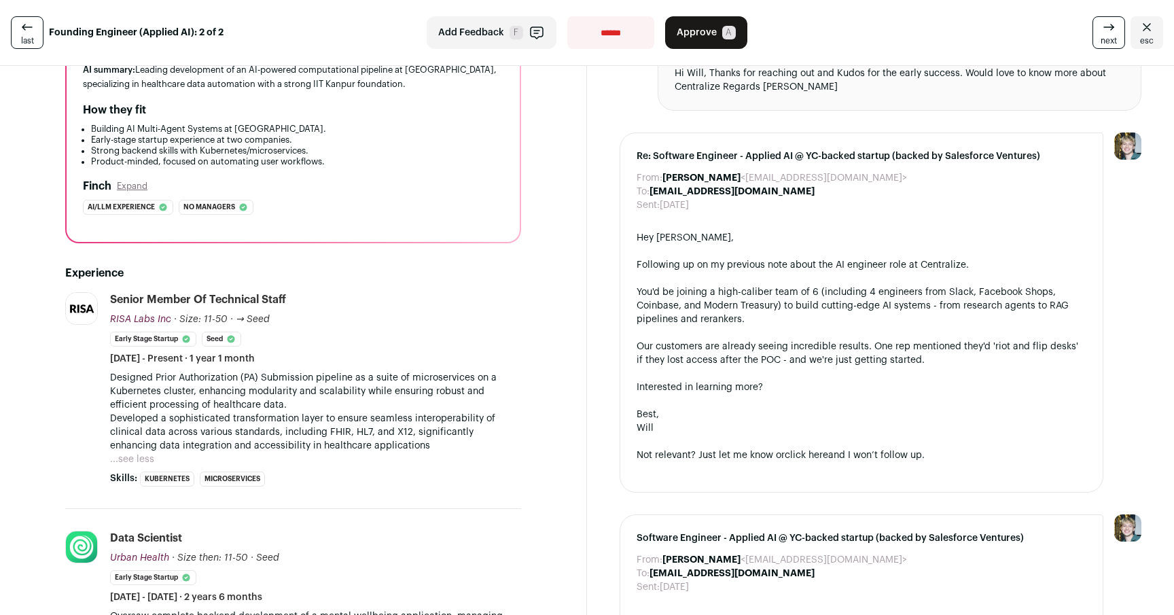
click at [789, 357] on div "Our customers are already seeing incredible results. One rep mentioned they'd '…" at bounding box center [862, 353] width 450 height 27
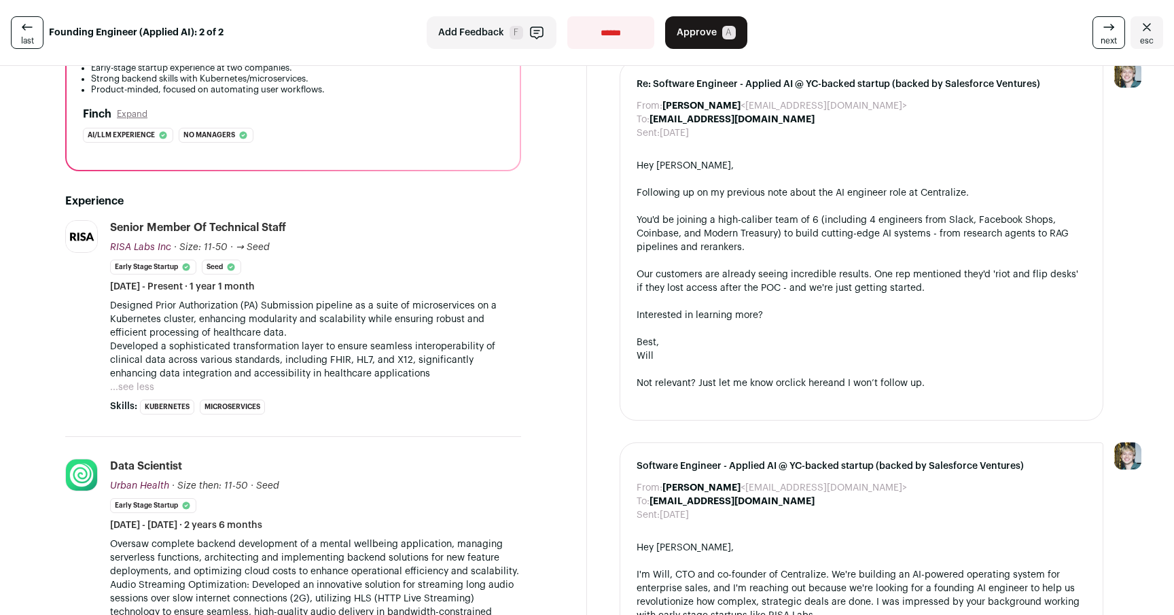
scroll to position [259, 0]
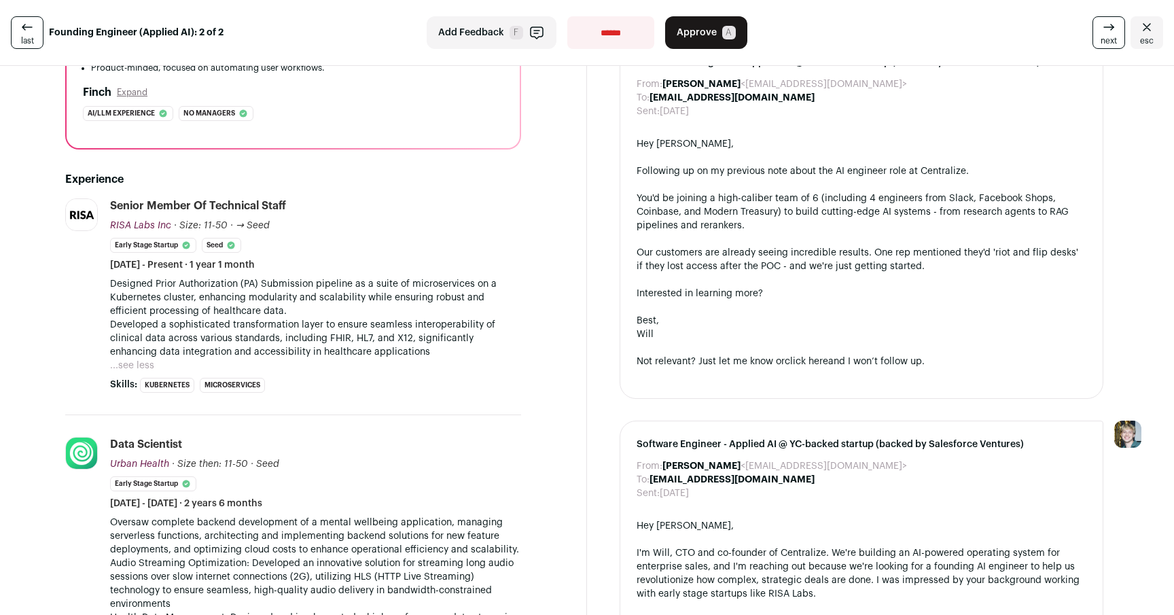
click at [785, 357] on link "click here" at bounding box center [806, 362] width 43 height 10
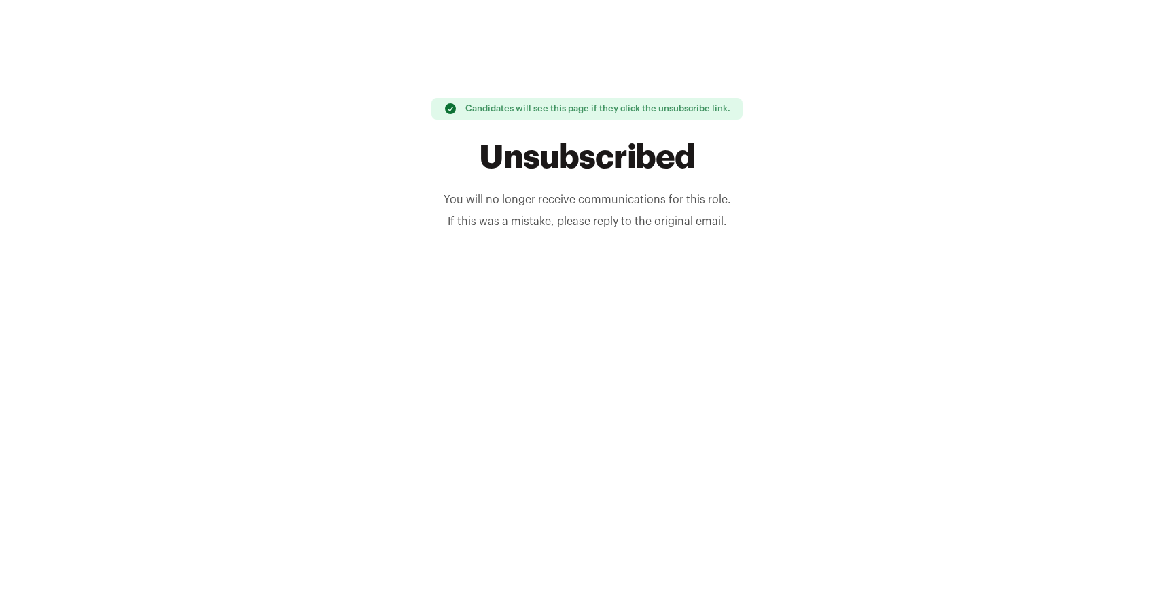
click at [646, 293] on div "Candidates will see this page if they click the unsubscribe link. Unsubscribed …" at bounding box center [587, 164] width 1174 height 329
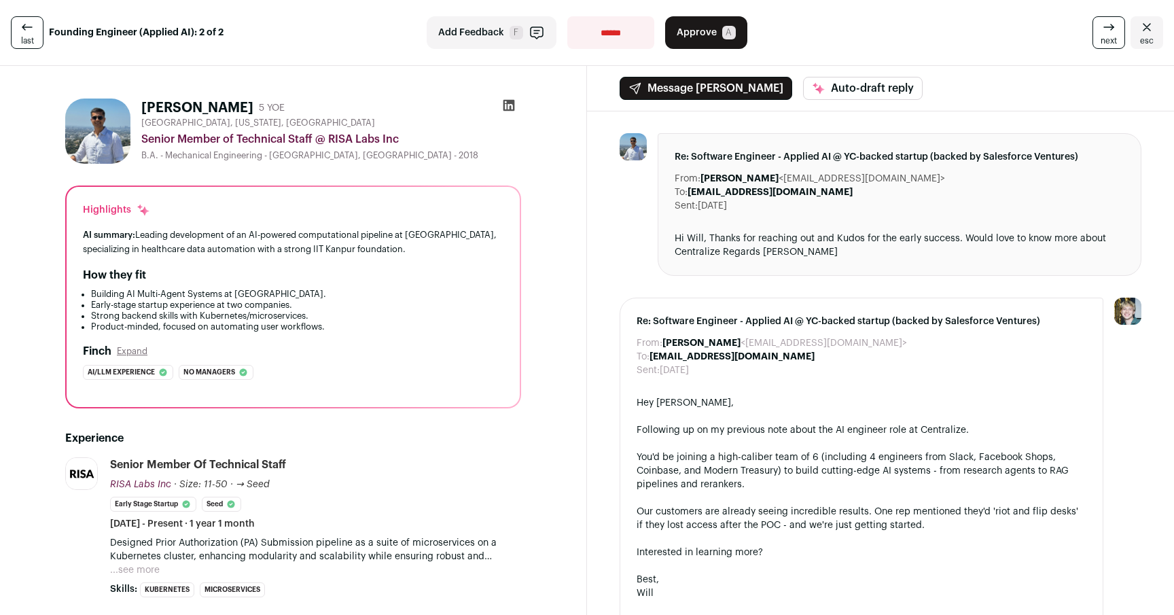
click at [1145, 29] on link "esc" at bounding box center [1147, 32] width 33 height 33
